Goal: Check status: Check status

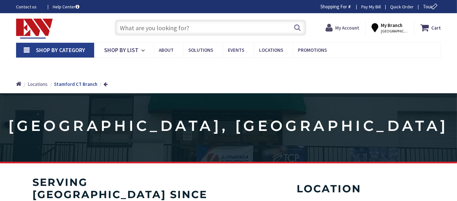
click at [346, 28] on strong "My Account" at bounding box center [347, 28] width 24 height 6
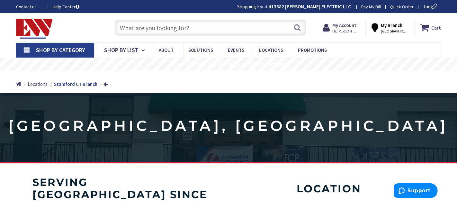
click at [355, 22] on div "My Account Hi, Brian Brian Ferenz accounting@ferenzelectric.com My Catalog My O…" at bounding box center [341, 28] width 49 height 17
click at [355, 24] on strong "My Account" at bounding box center [344, 25] width 24 height 6
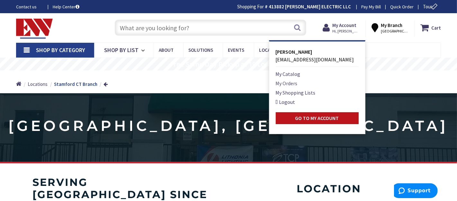
click at [288, 82] on link "My Orders" at bounding box center [287, 83] width 22 height 8
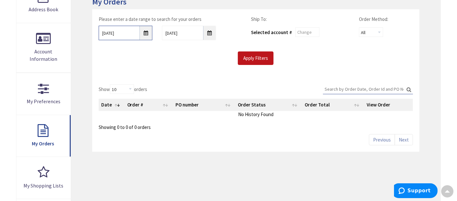
click at [145, 30] on input "9/24/2025" at bounding box center [126, 33] width 54 height 14
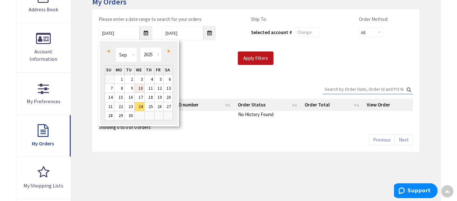
click at [137, 92] on link "10" at bounding box center [140, 88] width 10 height 9
type input "09/10/2025"
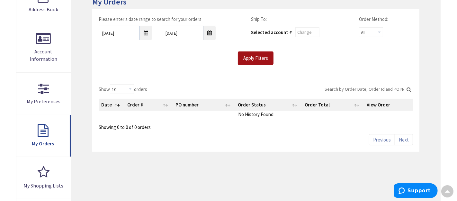
click at [264, 59] on input "Apply Filters" at bounding box center [256, 57] width 36 height 13
click at [255, 56] on input "Apply Filters" at bounding box center [256, 57] width 36 height 13
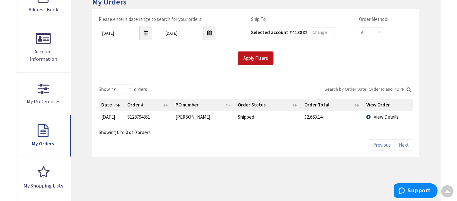
click at [387, 117] on span "View Details" at bounding box center [386, 117] width 25 height 6
click at [387, 115] on span "View Details" at bounding box center [386, 117] width 25 height 6
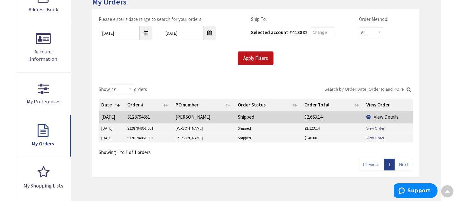
click at [370, 126] on link "View Order" at bounding box center [375, 127] width 18 height 5
click at [373, 137] on link "View Order" at bounding box center [375, 137] width 18 height 5
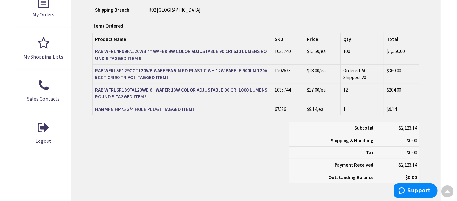
scroll to position [251, 0]
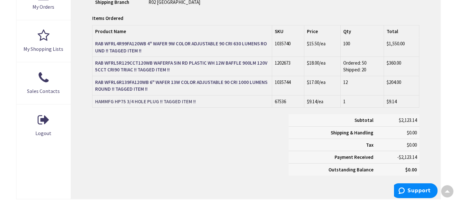
click at [157, 99] on strong "HAMMFG HP75 3/4 HOLE PLUG !! TAGGED ITEM !!" at bounding box center [145, 101] width 101 height 6
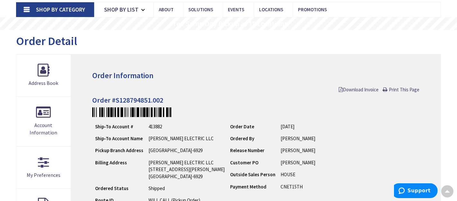
scroll to position [40, 0]
